Goal: Task Accomplishment & Management: Manage account settings

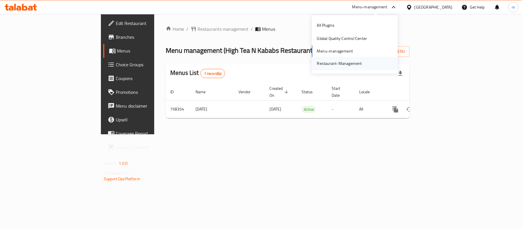
click at [333, 66] on div "Restaurant-Management" at bounding box center [339, 63] width 45 height 6
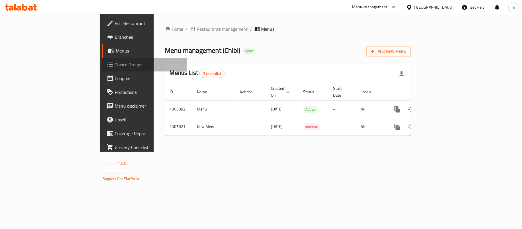
click at [115, 65] on span "Choice Groups" at bounding box center [149, 64] width 68 height 7
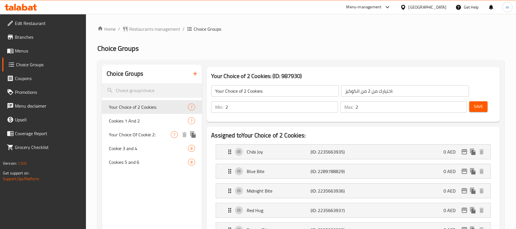
drag, startPoint x: 131, startPoint y: 134, endPoint x: 274, endPoint y: 122, distance: 143.5
click at [131, 134] on span "Your Choice Of Cookie 2:" at bounding box center [140, 134] width 62 height 7
type input "Your Choice Of Cookie 2:"
type input "إختيارك من كوكيز 2:"
type input "1"
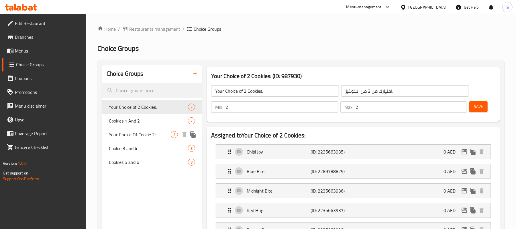
type input "1"
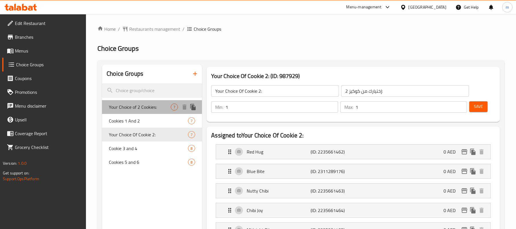
click at [131, 105] on span "Your Choice of 2 Cookies:" at bounding box center [140, 106] width 62 height 7
type input "Your Choice of 2 Cookies:"
type input "اختيارك من 2 من الكوكيز:"
type input "2"
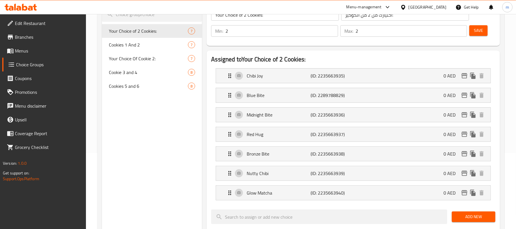
scroll to position [76, 0]
